Goal: Information Seeking & Learning: Learn about a topic

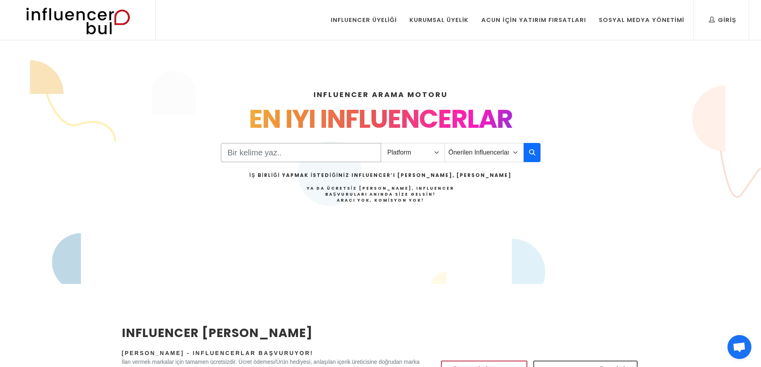
click at [308, 155] on input "Search" at bounding box center [301, 152] width 160 height 19
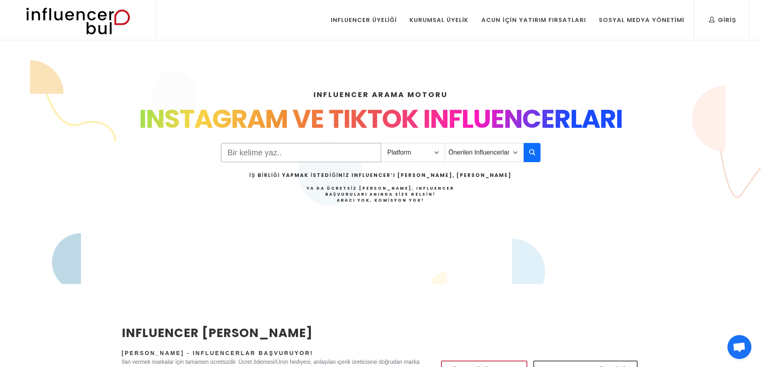
click at [309, 155] on input "Search" at bounding box center [301, 152] width 160 height 19
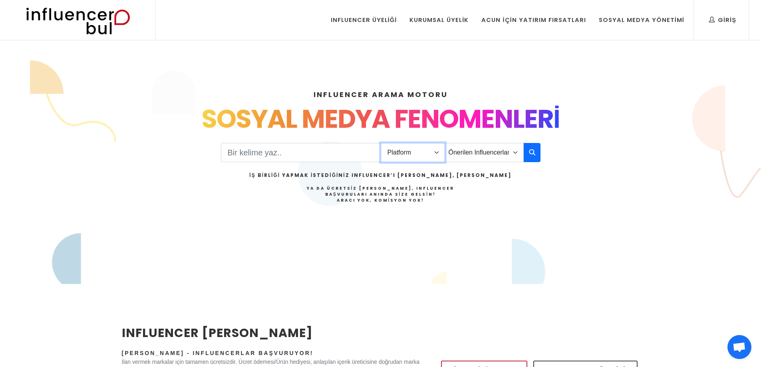
click at [408, 155] on select "Platform Instagram Facebook Youtube Tiktok Twitter Twitch" at bounding box center [413, 152] width 64 height 19
select select "1"
click at [381, 143] on select "Platform Instagram Facebook Youtube Tiktok Twitter Twitch" at bounding box center [413, 152] width 64 height 19
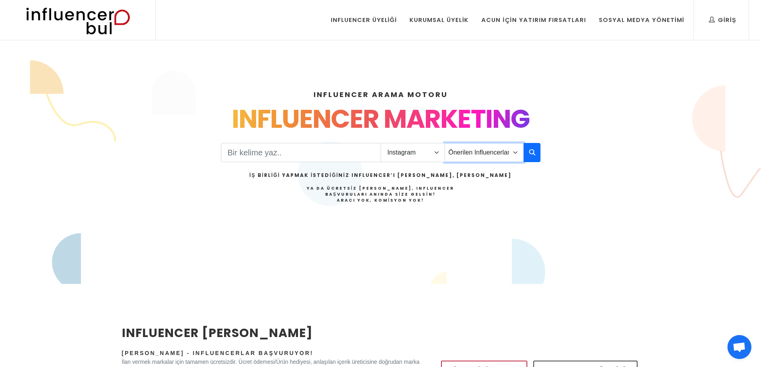
click at [511, 160] on select "Önerilen Influencerlar Aile & [PERSON_NAME] & [PERSON_NAME] [PERSON_NAME] & Giy…" at bounding box center [484, 152] width 79 height 19
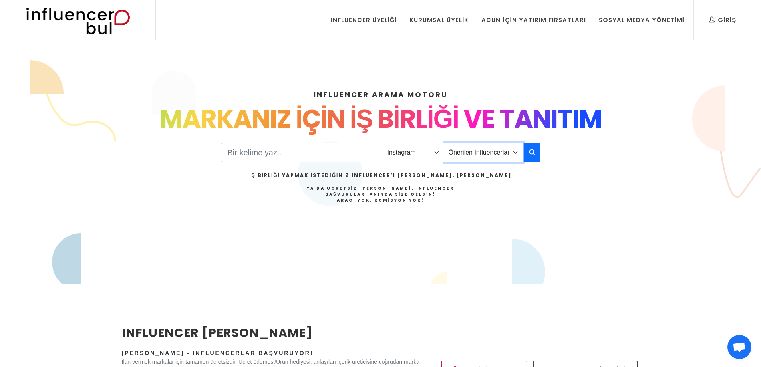
select select "1"
click at [445, 143] on select "Önerilen Influencerlar Aile & [PERSON_NAME] & [PERSON_NAME] [PERSON_NAME] & Giy…" at bounding box center [484, 152] width 79 height 19
click at [532, 153] on icon "button" at bounding box center [532, 152] width 6 height 10
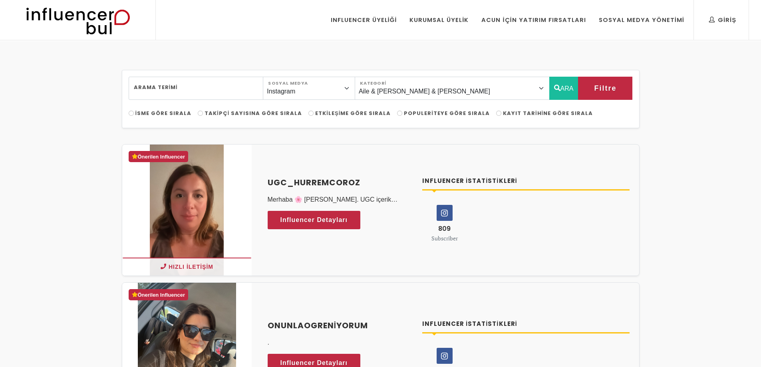
select select "1"
